Goal: Information Seeking & Learning: Find specific fact

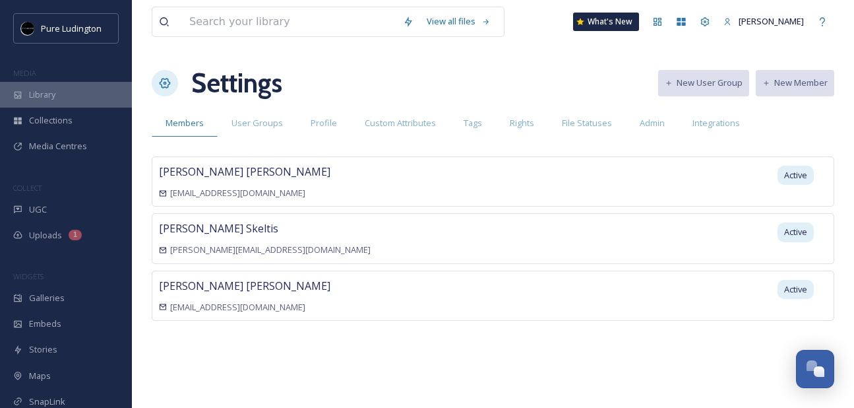
click at [63, 103] on div "Library" at bounding box center [66, 95] width 132 height 26
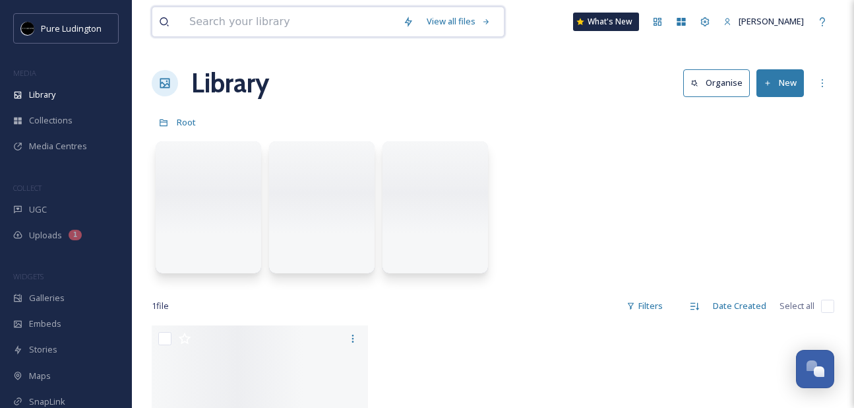
click at [265, 17] on input at bounding box center [290, 21] width 214 height 29
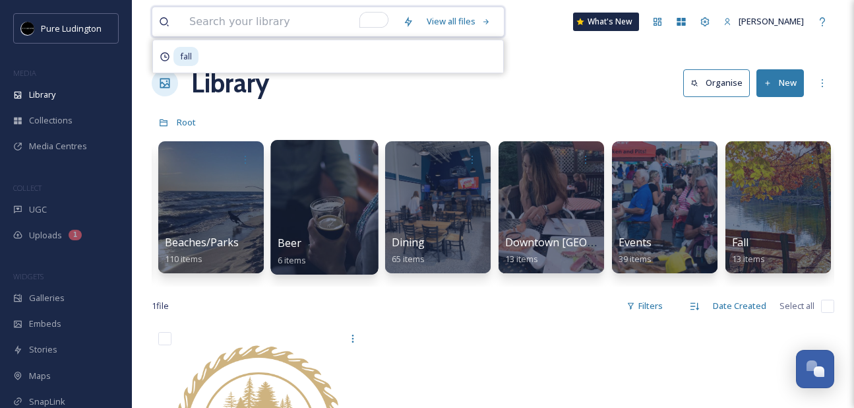
scroll to position [0, 167]
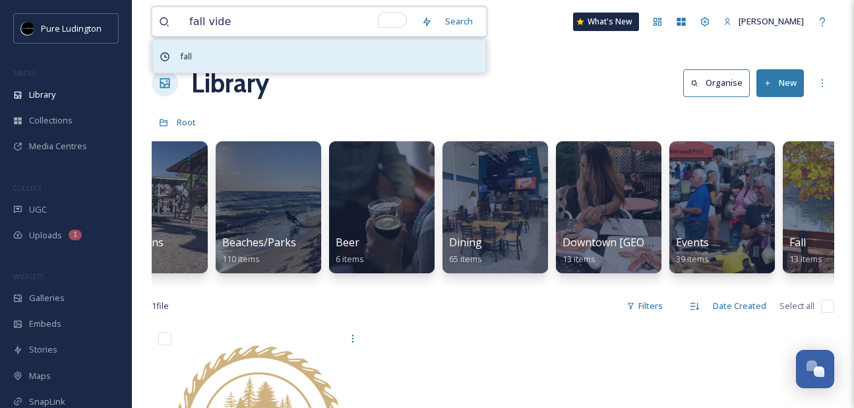
type input "fall video"
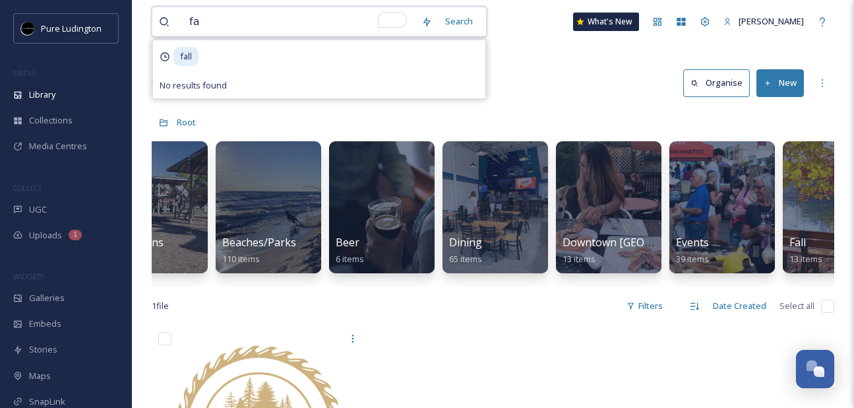
type input "f"
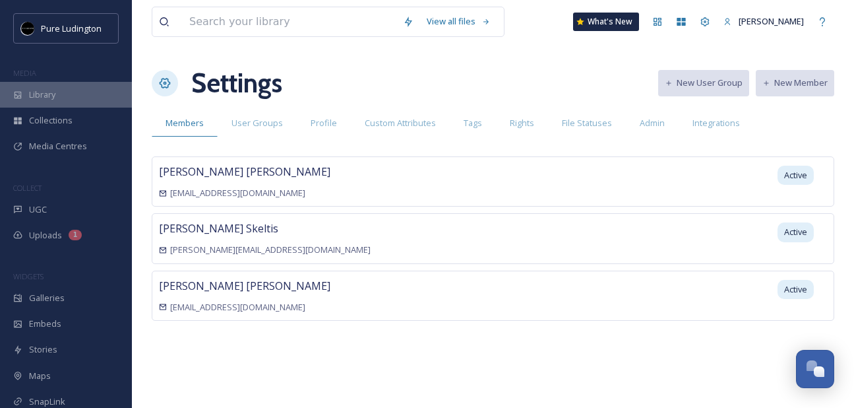
click at [45, 89] on span "Library" at bounding box center [42, 94] width 26 height 13
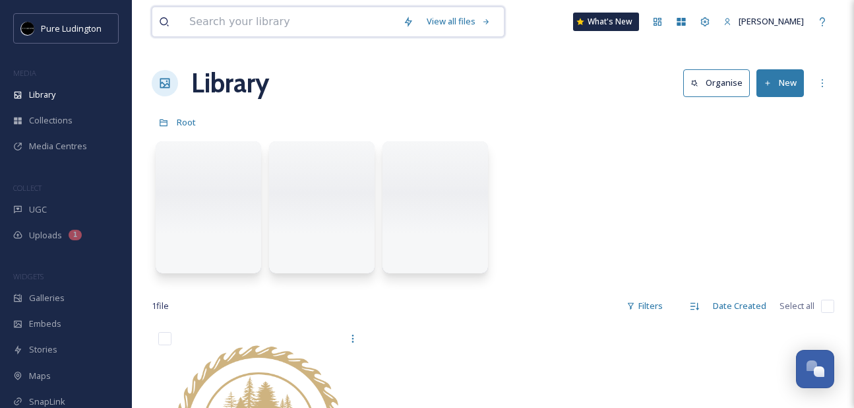
click at [218, 19] on input at bounding box center [290, 21] width 214 height 29
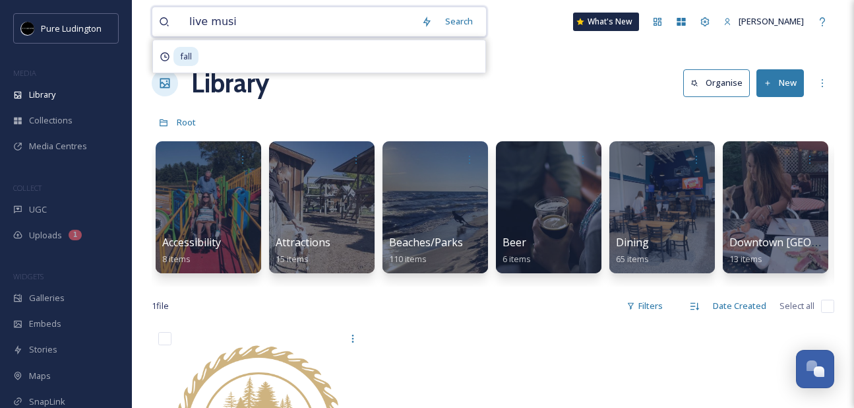
type input "live music"
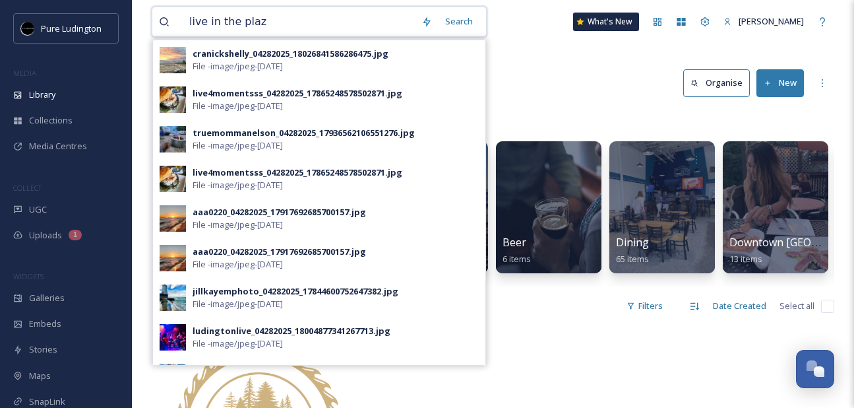
type input "live in the plaza"
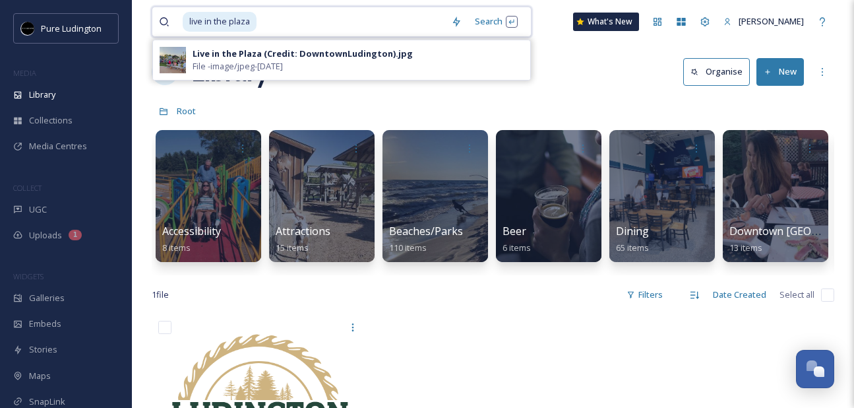
scroll to position [13, 0]
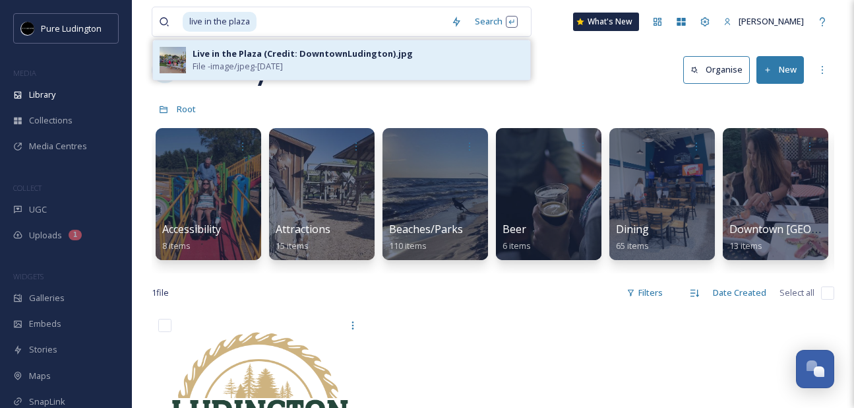
click at [179, 58] on img at bounding box center [173, 60] width 26 height 26
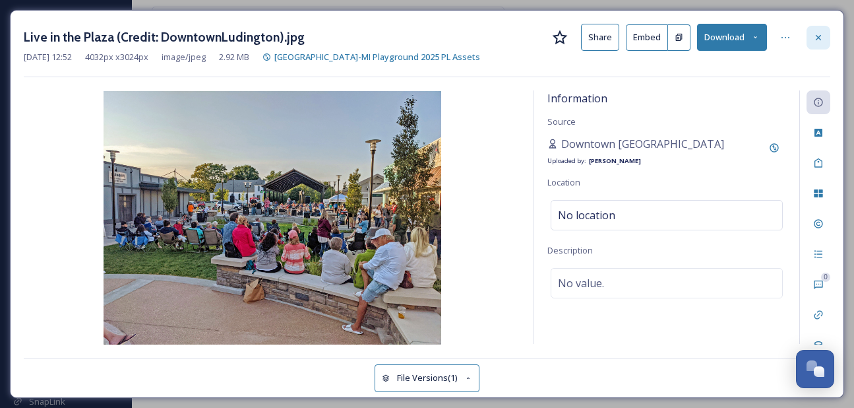
click at [820, 38] on icon at bounding box center [818, 36] width 5 height 5
